Goal: Information Seeking & Learning: Learn about a topic

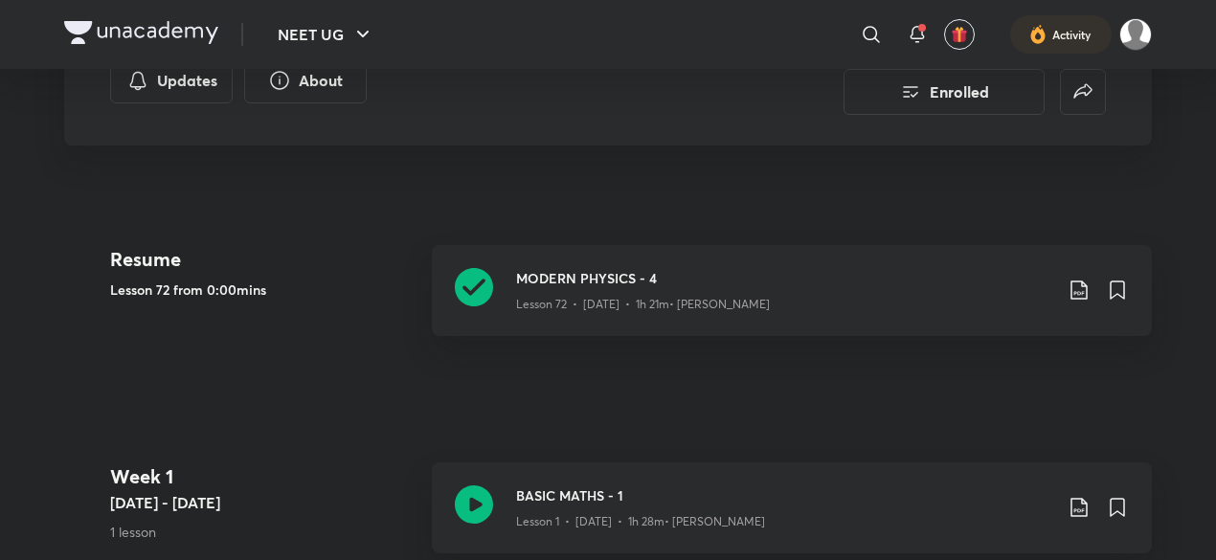
scroll to position [273, 0]
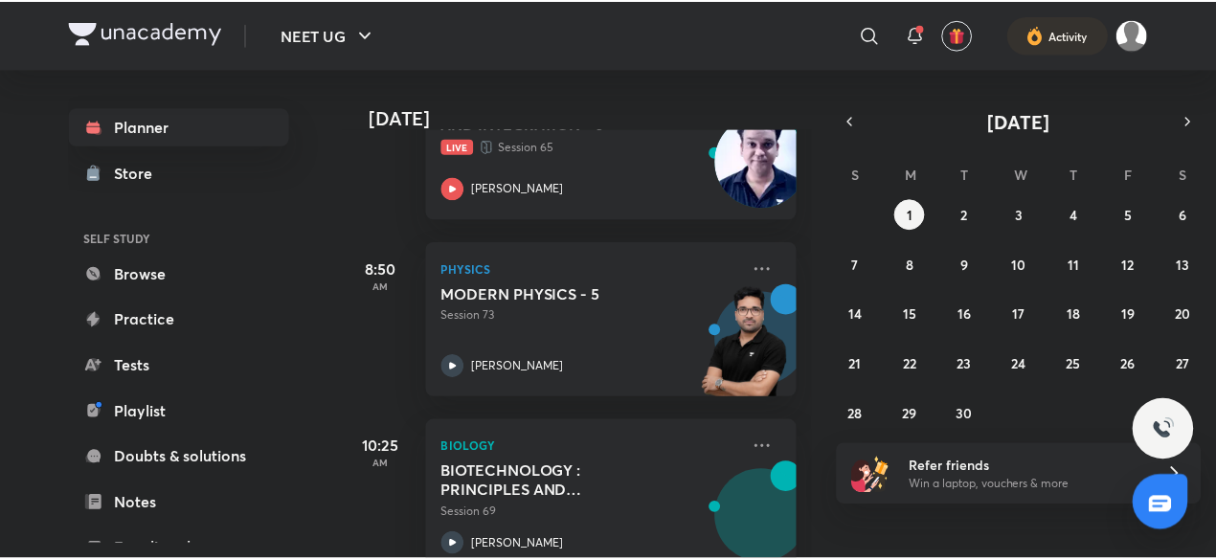
scroll to position [391, 0]
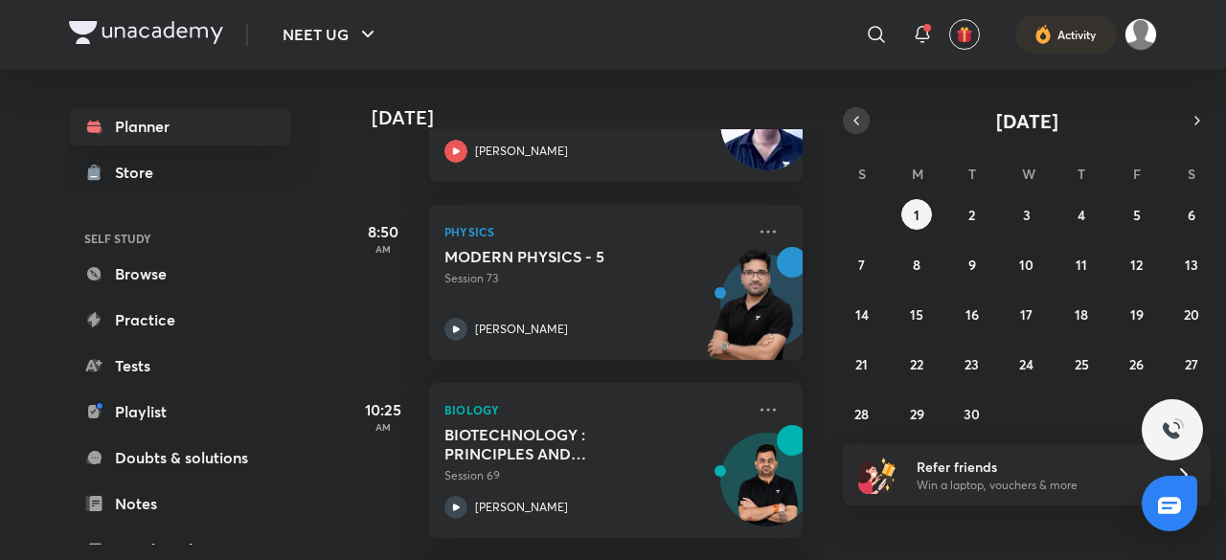
click at [847, 125] on button "button" at bounding box center [856, 120] width 27 height 27
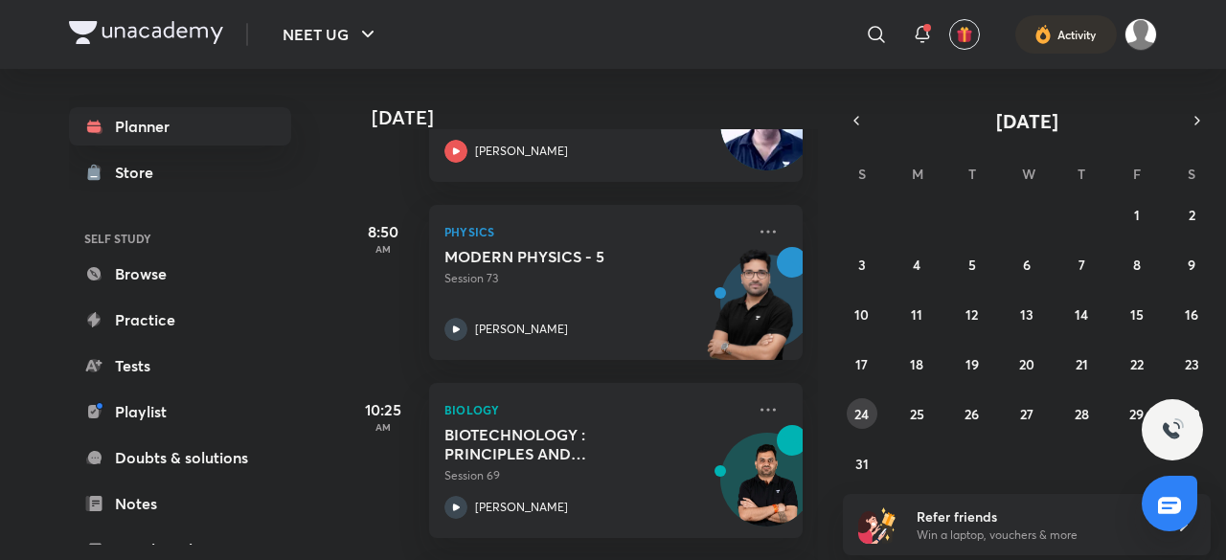
click at [866, 422] on button "24" at bounding box center [862, 413] width 31 height 31
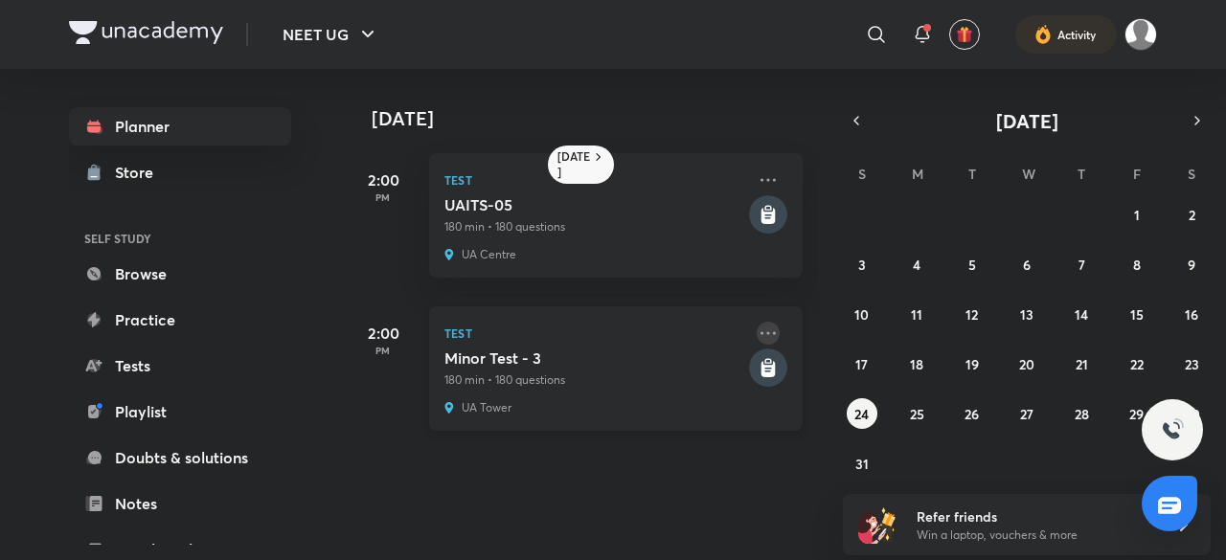
click at [757, 335] on icon at bounding box center [768, 333] width 23 height 23
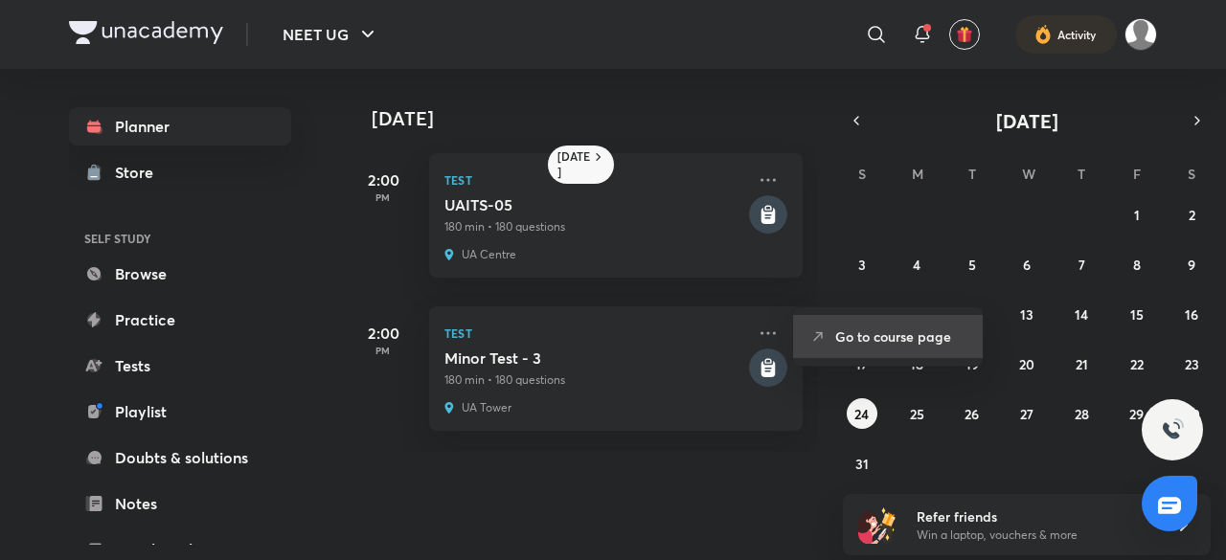
click at [896, 344] on p "Go to course page" at bounding box center [901, 337] width 132 height 20
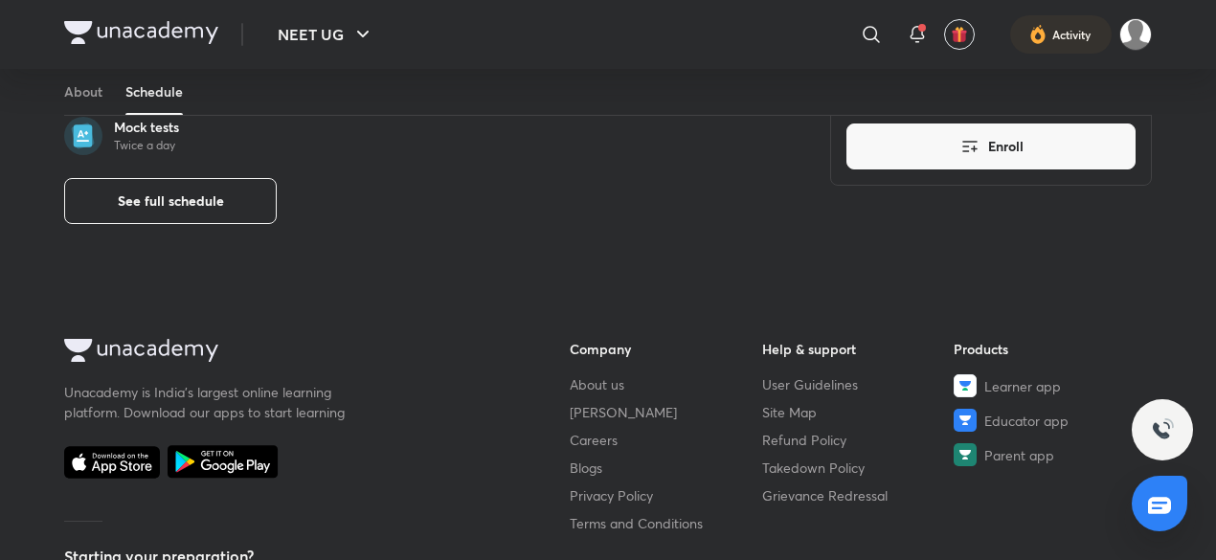
scroll to position [775, 0]
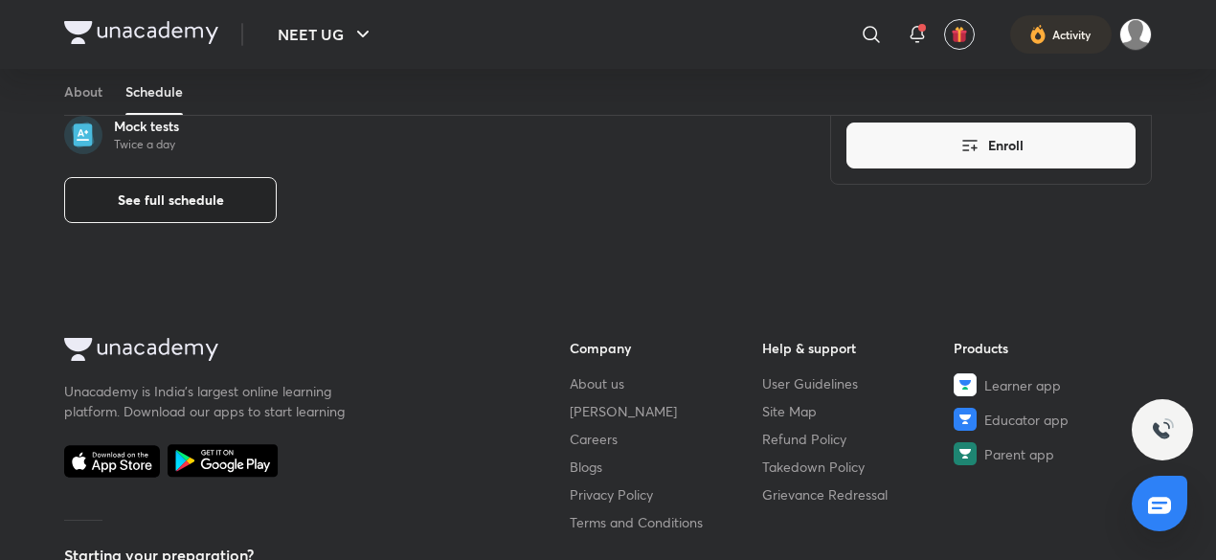
click at [260, 223] on button "See full schedule" at bounding box center [170, 200] width 213 height 46
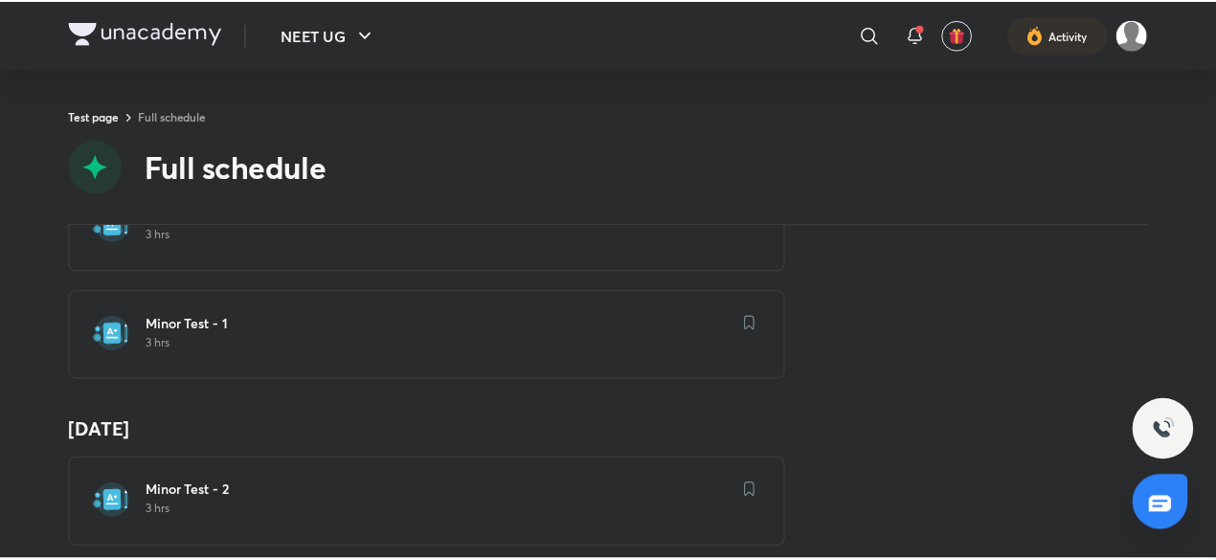
scroll to position [488, 0]
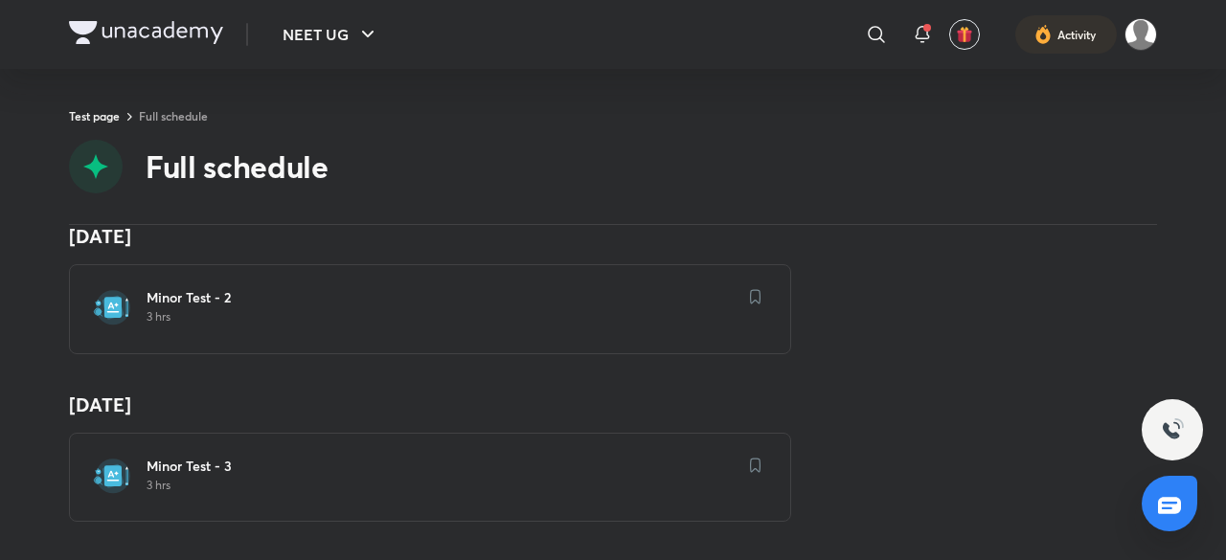
click at [592, 309] on p "3 hrs" at bounding box center [442, 316] width 590 height 15
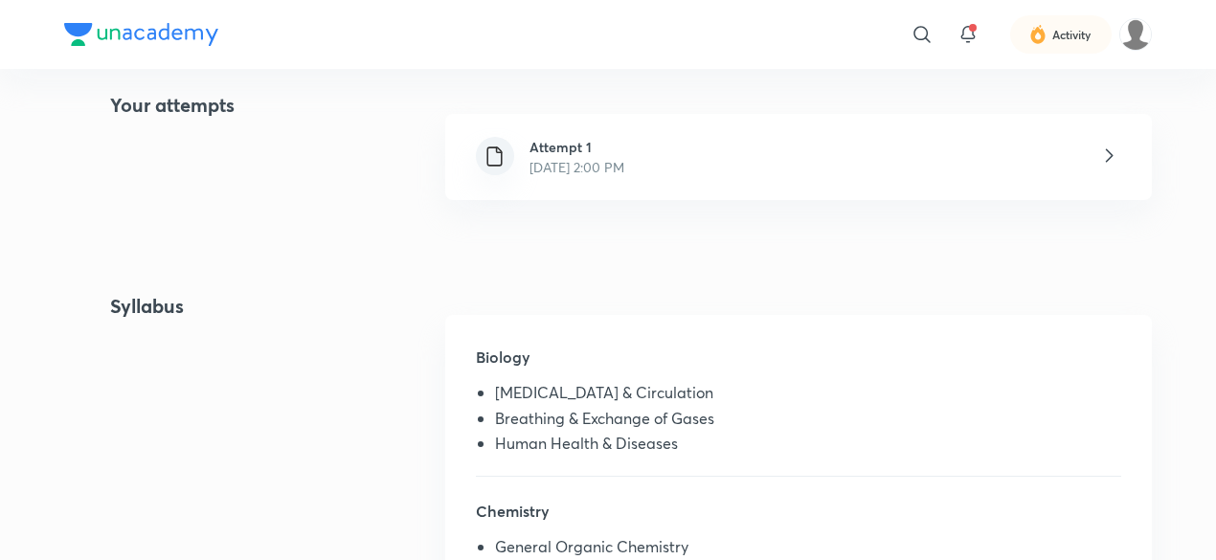
scroll to position [442, 0]
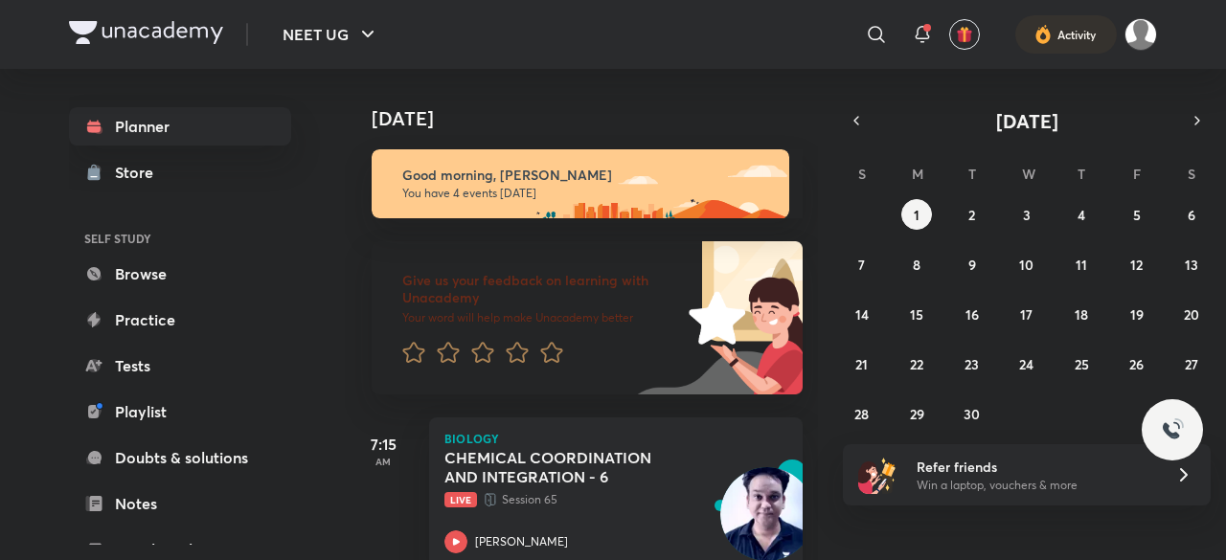
scroll to position [213, 0]
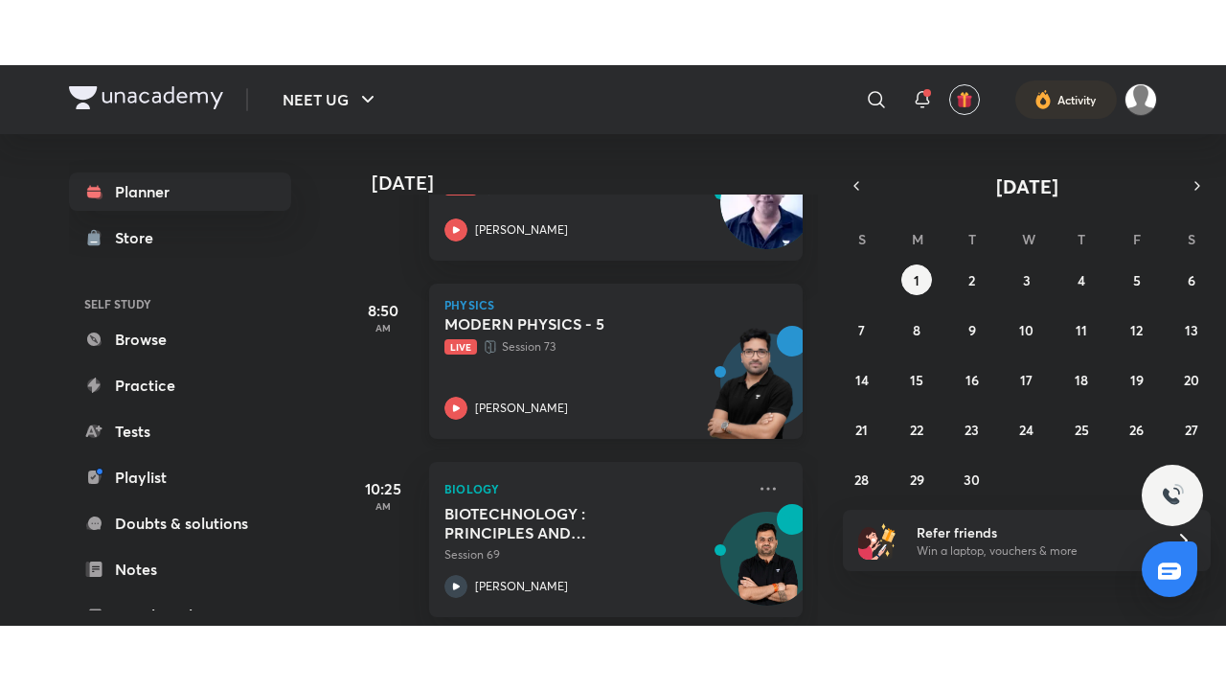
scroll to position [383, 0]
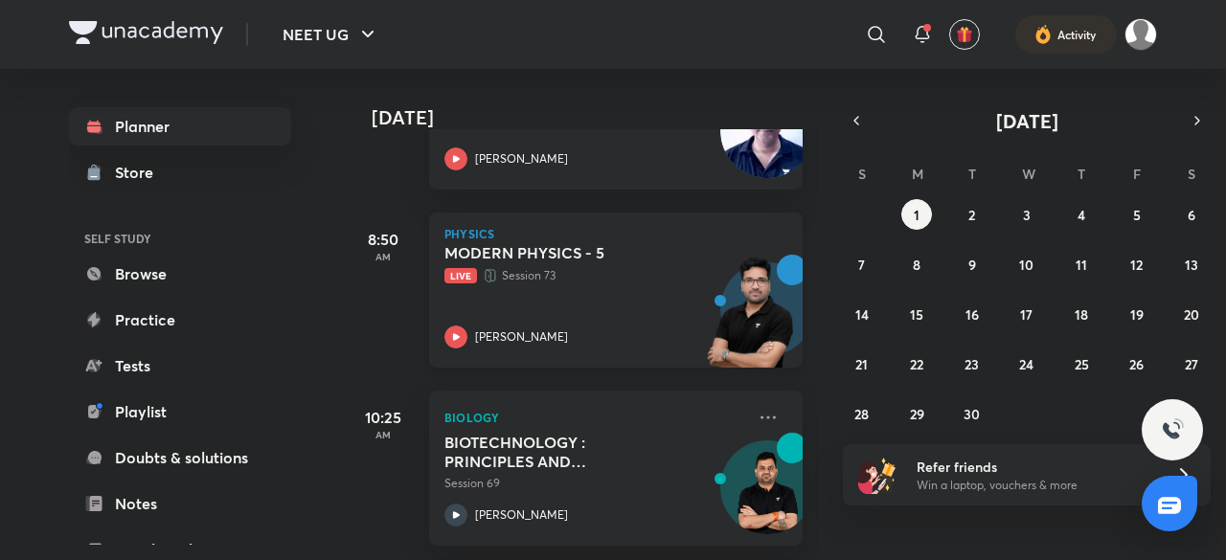
click at [590, 332] on div "[PERSON_NAME]" at bounding box center [594, 337] width 301 height 23
